Goal: Information Seeking & Learning: Learn about a topic

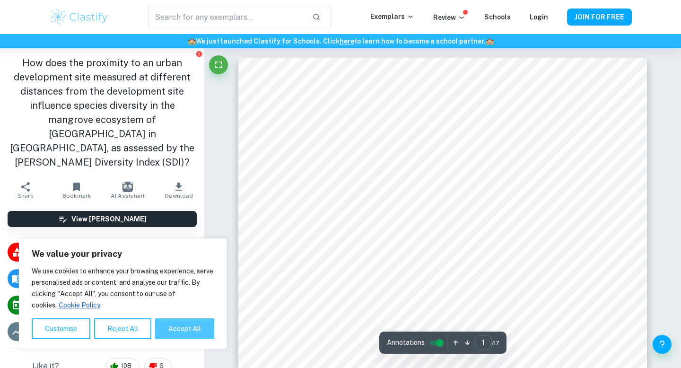
click at [190, 322] on button "Accept All" at bounding box center [184, 328] width 59 height 21
checkbox input "true"
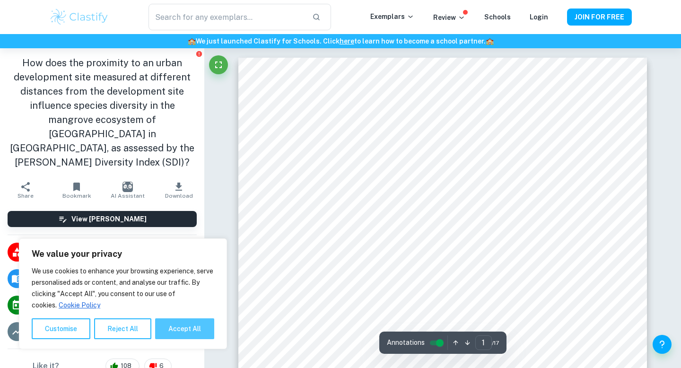
checkbox input "true"
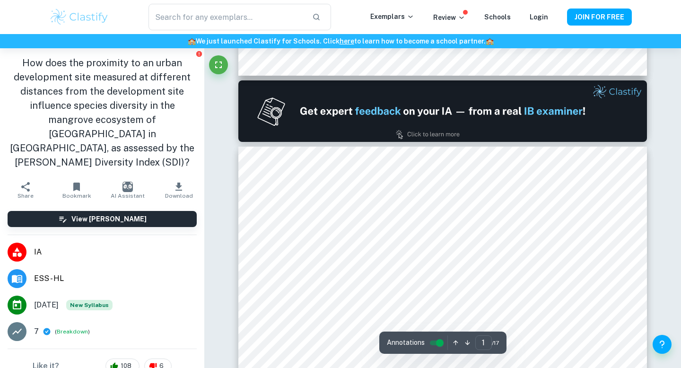
type input "2"
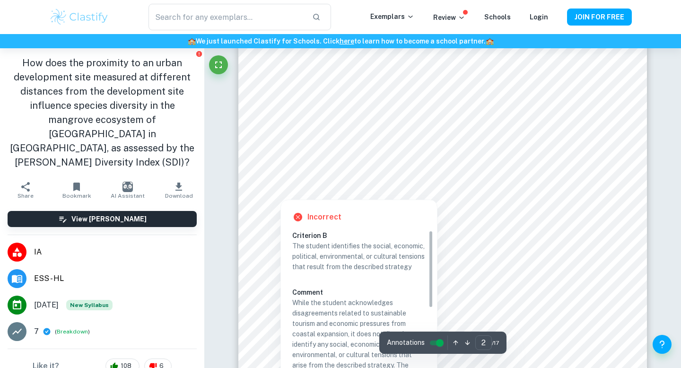
scroll to position [813, 0]
